Goal: Information Seeking & Learning: Learn about a topic

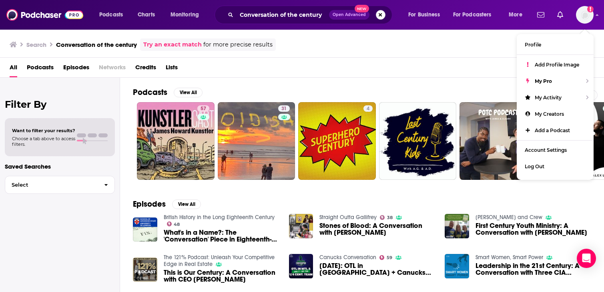
click at [380, 18] on button "Search podcasts, credits, & more..." at bounding box center [381, 15] width 10 height 10
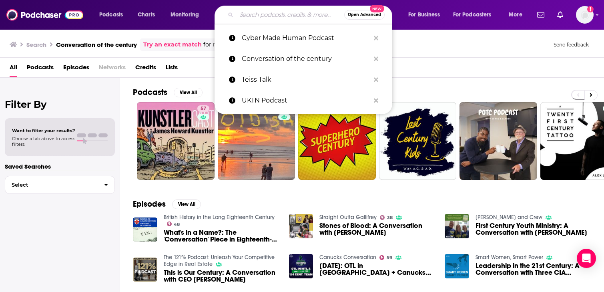
click at [275, 14] on input "Search podcasts, credits, & more..." at bounding box center [290, 14] width 108 height 13
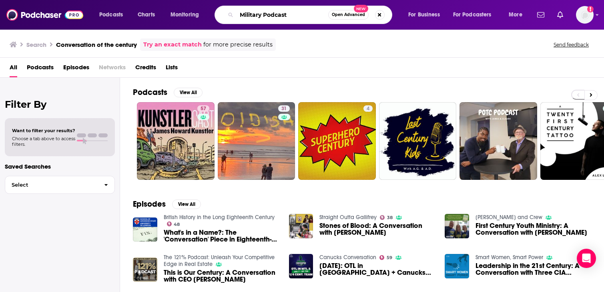
type input "Military Podcast"
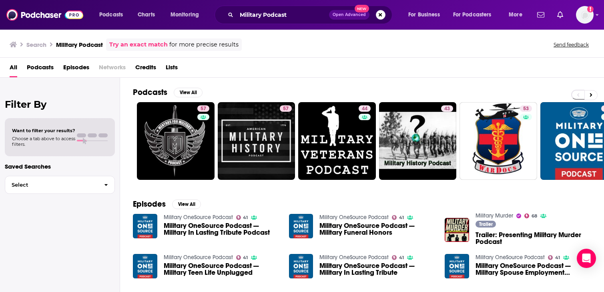
click at [41, 66] on span "Podcasts" at bounding box center [40, 69] width 27 height 16
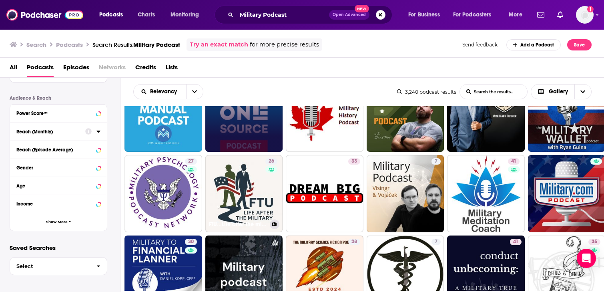
scroll to position [128, 0]
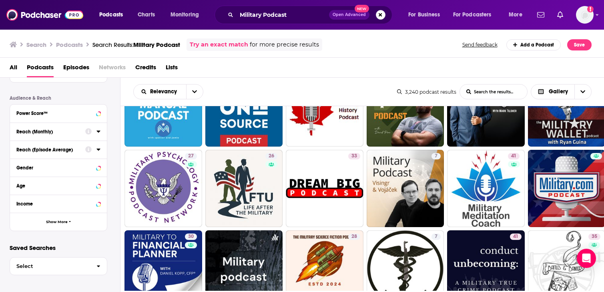
click at [46, 151] on div "Reach (Episode Average)" at bounding box center [48, 150] width 64 height 6
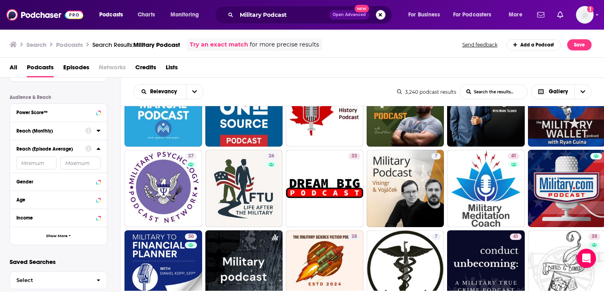
click at [46, 148] on div "Reach (Episode Average)" at bounding box center [48, 149] width 64 height 6
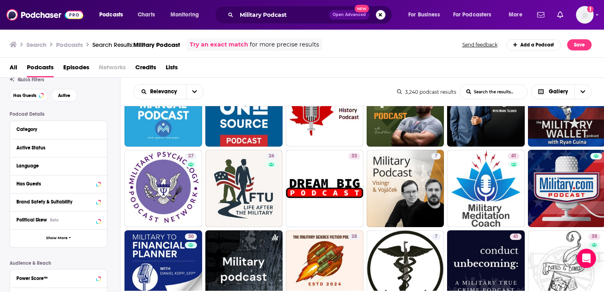
scroll to position [0, 0]
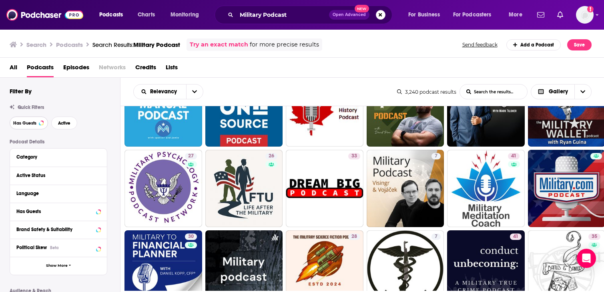
click at [34, 121] on span "Has Guests" at bounding box center [24, 123] width 23 height 4
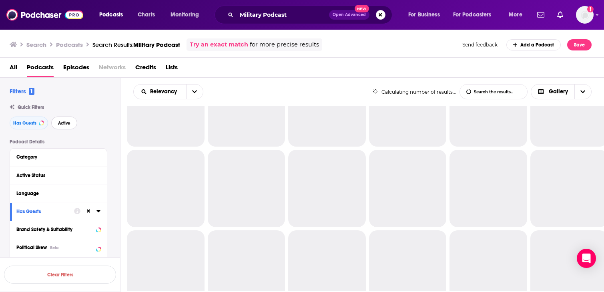
click at [67, 122] on span "Active" at bounding box center [64, 123] width 12 height 4
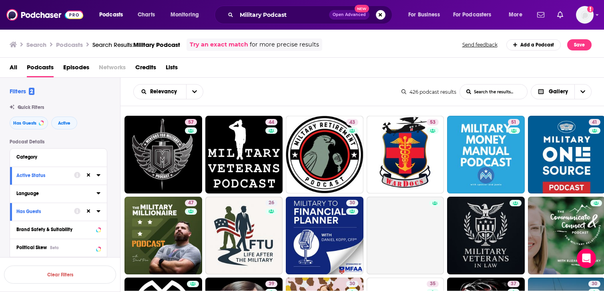
click at [95, 192] on button "Language" at bounding box center [56, 193] width 80 height 10
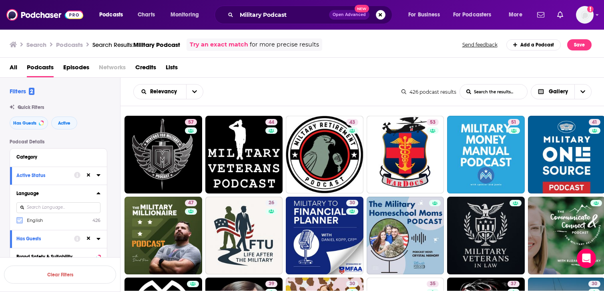
click at [19, 222] on icon at bounding box center [19, 220] width 5 height 4
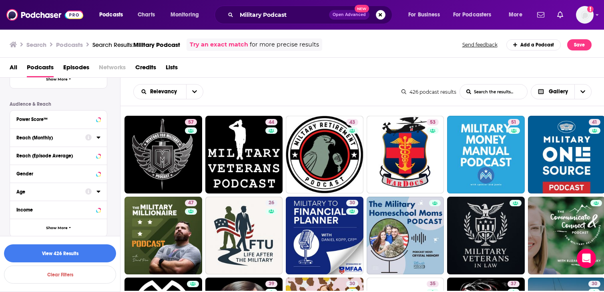
scroll to position [220, 0]
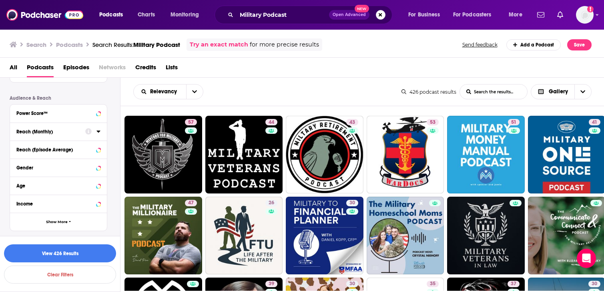
click at [99, 132] on icon at bounding box center [98, 131] width 4 height 2
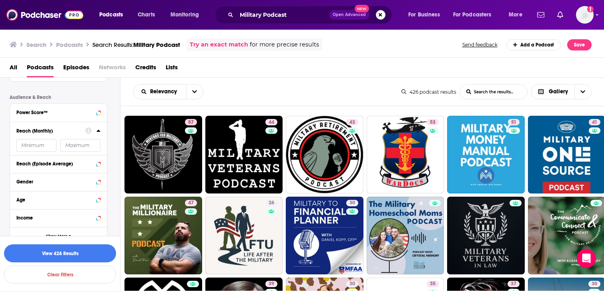
click at [99, 132] on icon at bounding box center [98, 131] width 4 height 2
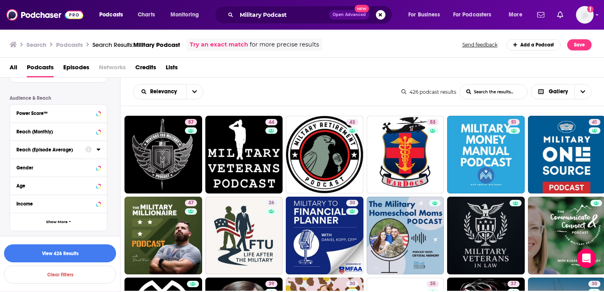
click at [99, 148] on icon at bounding box center [98, 149] width 4 height 6
click at [99, 148] on icon at bounding box center [98, 148] width 4 height 6
click at [70, 222] on icon "button" at bounding box center [70, 222] width 2 height 4
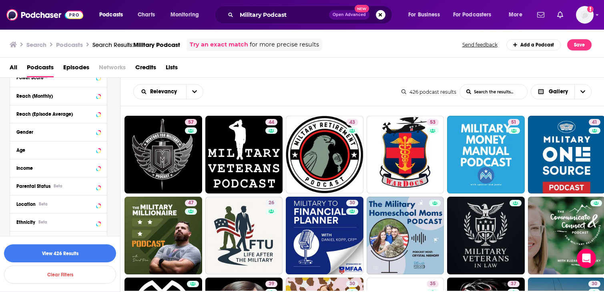
scroll to position [263, 0]
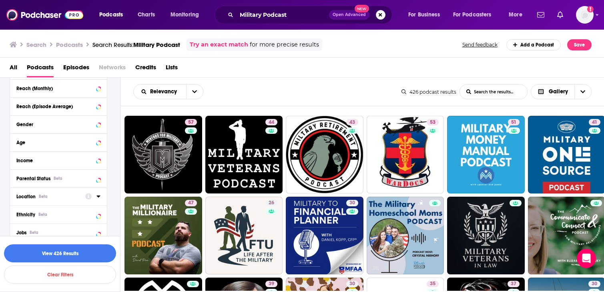
click at [97, 195] on icon at bounding box center [98, 196] width 4 height 6
click at [78, 209] on input at bounding box center [58, 210] width 84 height 11
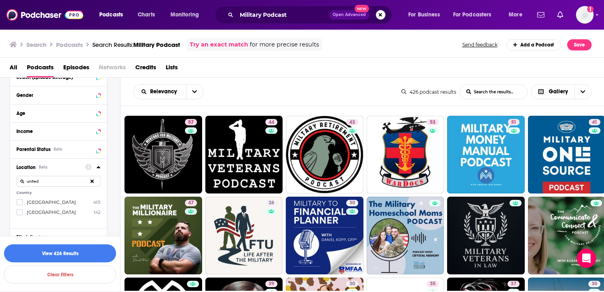
scroll to position [295, 0]
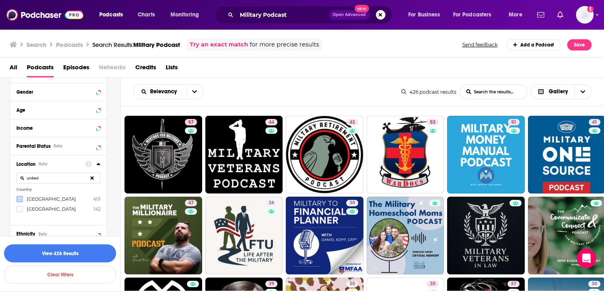
type input "united"
click at [20, 200] on icon at bounding box center [19, 198] width 5 height 5
click at [20, 211] on icon at bounding box center [19, 208] width 5 height 5
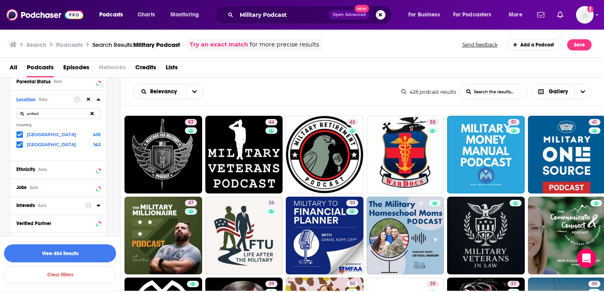
scroll to position [399, 0]
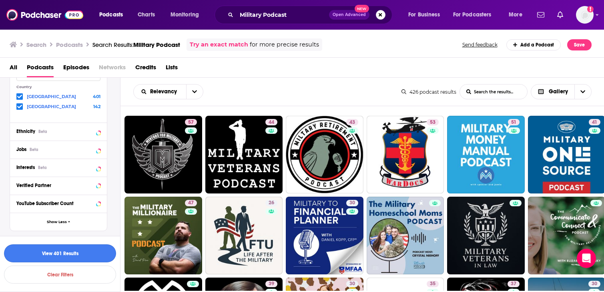
click at [55, 246] on button "View 401 Results" at bounding box center [60, 253] width 112 height 18
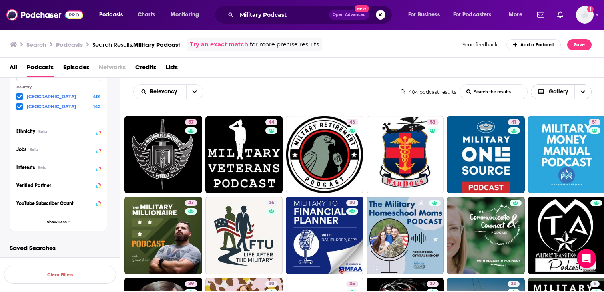
click at [585, 91] on icon "Choose View" at bounding box center [582, 92] width 5 height 6
click at [557, 133] on span "Table" at bounding box center [566, 133] width 38 height 4
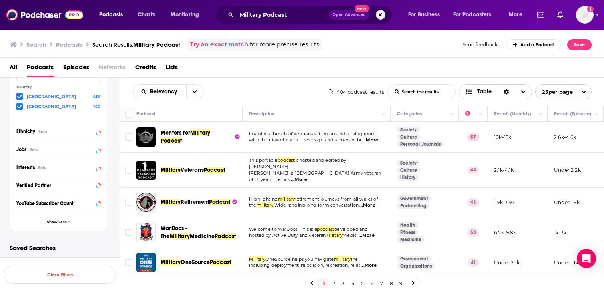
click at [523, 92] on icon "Choose View" at bounding box center [523, 91] width 5 height 3
click at [519, 88] on span "Choose View" at bounding box center [523, 91] width 17 height 14
click at [130, 137] on input "Toggle select row" at bounding box center [128, 136] width 7 height 7
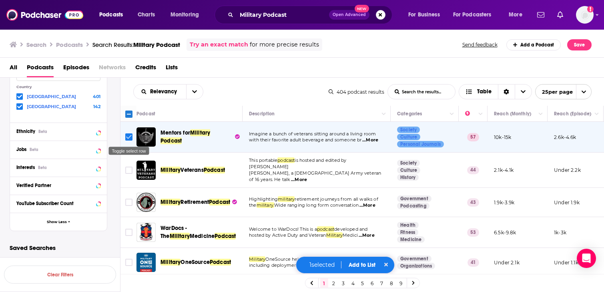
click at [130, 137] on input "Toggle select row" at bounding box center [128, 136] width 7 height 7
